Goal: Task Accomplishment & Management: Use online tool/utility

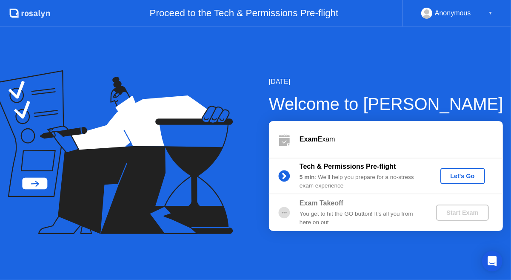
click at [463, 176] on div "Let's Go" at bounding box center [463, 175] width 38 height 7
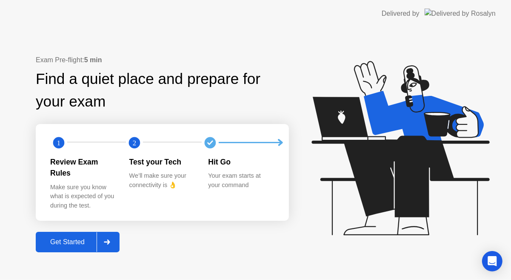
click at [69, 240] on div "Get Started" at bounding box center [67, 242] width 58 height 8
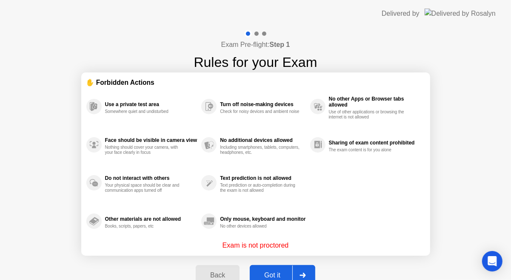
click at [269, 274] on div "Got it" at bounding box center [272, 275] width 40 height 8
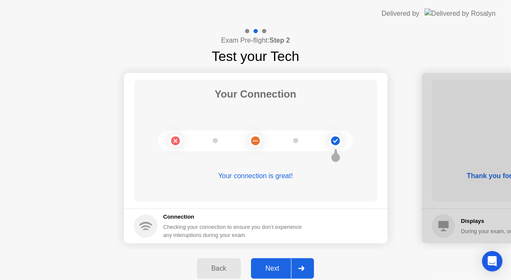
click at [277, 264] on div "Next" at bounding box center [273, 268] width 38 height 8
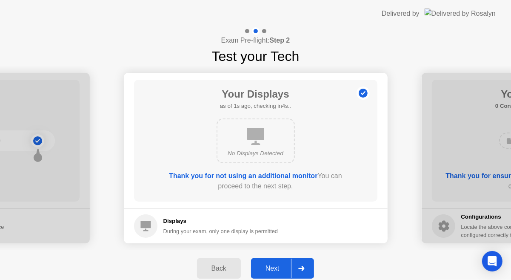
click at [269, 270] on div "Next" at bounding box center [273, 268] width 38 height 8
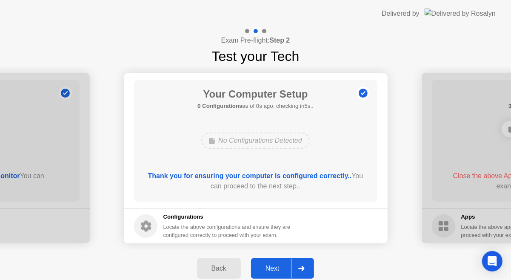
click at [269, 270] on div "Next" at bounding box center [273, 268] width 38 height 8
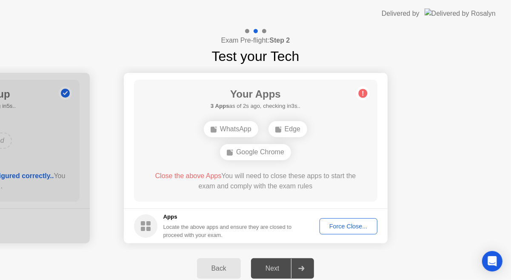
click at [348, 223] on div "Force Close..." at bounding box center [349, 226] width 52 height 7
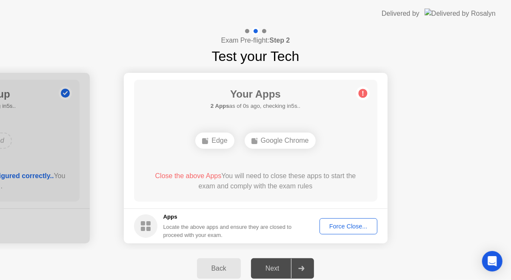
click at [356, 226] on div "Force Close..." at bounding box center [349, 226] width 52 height 7
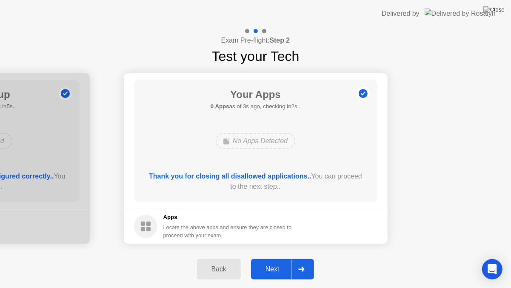
click at [277, 265] on div "Next" at bounding box center [273, 269] width 38 height 8
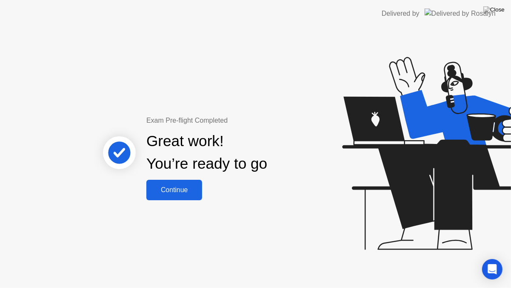
click at [183, 195] on button "Continue" at bounding box center [174, 190] width 56 height 20
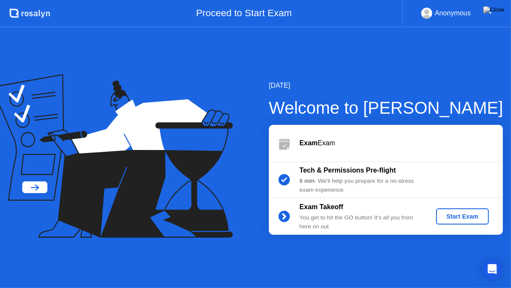
click at [469, 219] on div "Start Exam" at bounding box center [463, 216] width 46 height 7
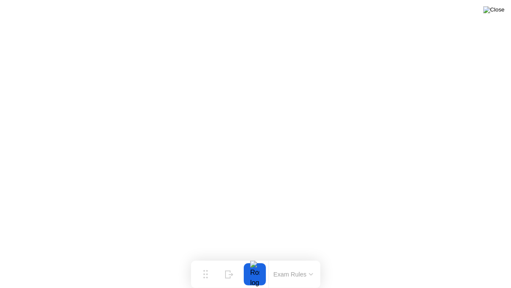
click at [495, 13] on img at bounding box center [494, 9] width 21 height 7
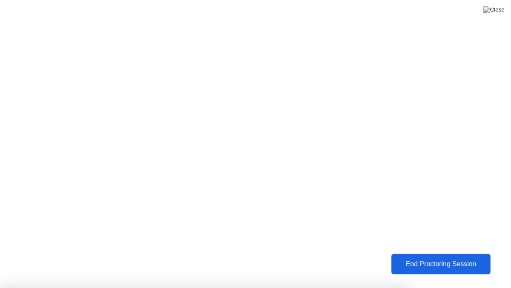
click at [425, 260] on div "End Proctoring Session" at bounding box center [440, 264] width 103 height 9
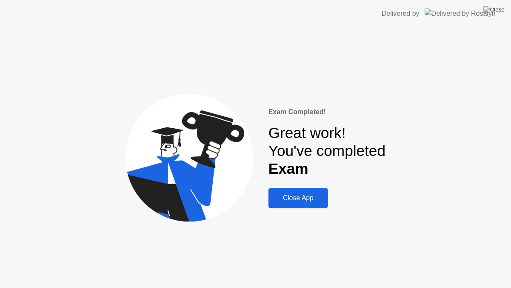
click at [307, 200] on div "Close App" at bounding box center [298, 198] width 54 height 8
